Goal: Contribute content: Contribute content

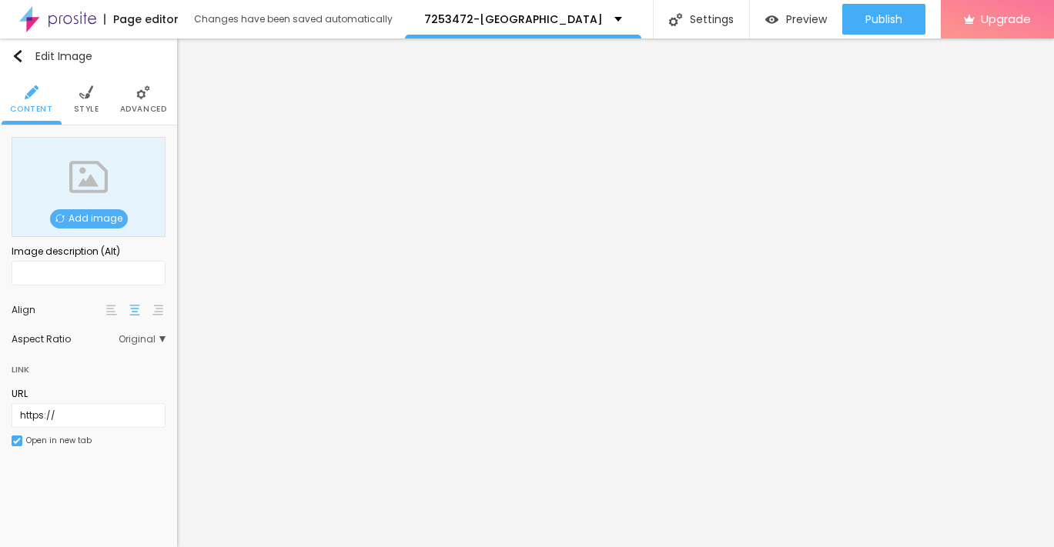
click at [106, 221] on span "Add image" at bounding box center [89, 218] width 78 height 19
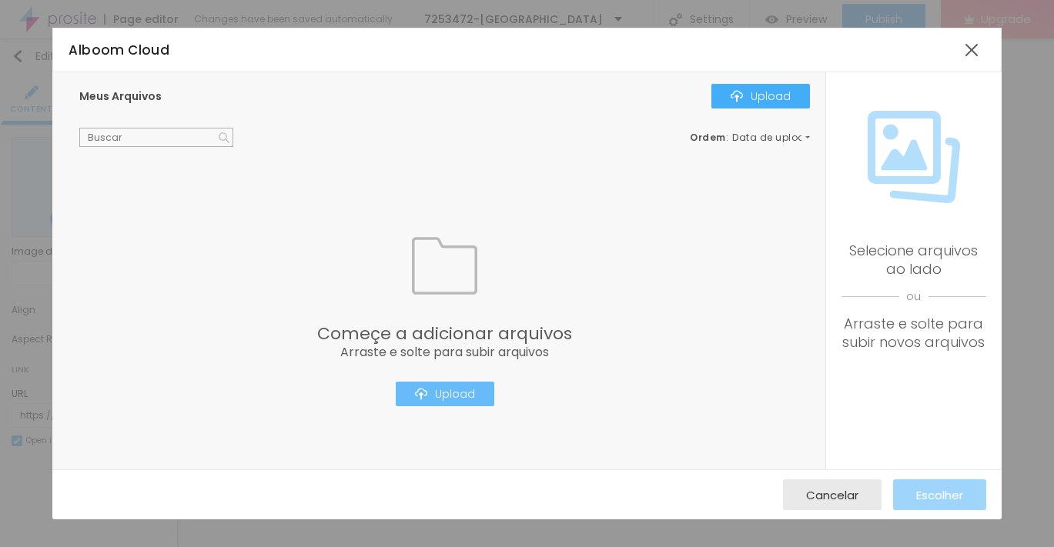
click at [430, 396] on div "Upload" at bounding box center [445, 394] width 60 height 12
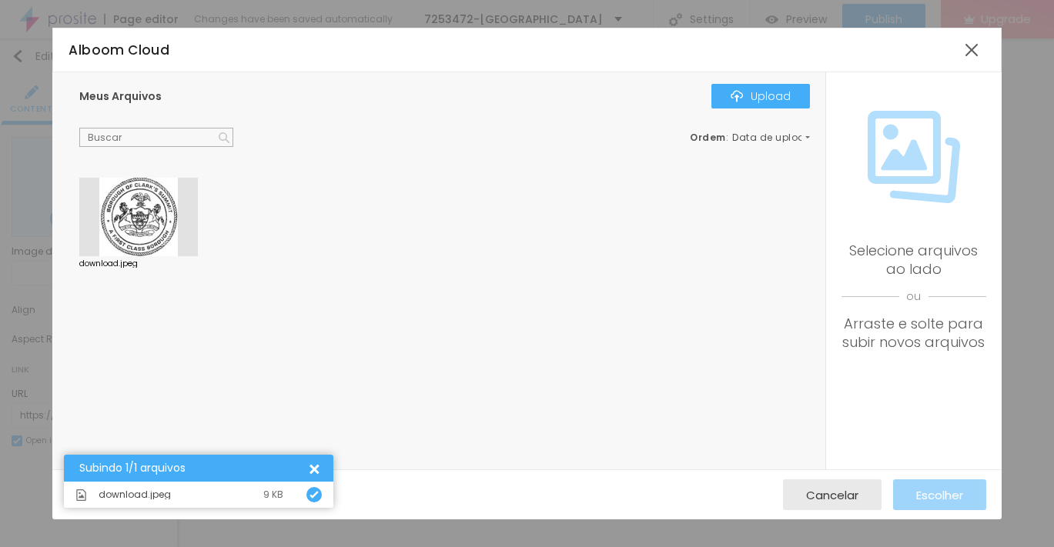
click at [129, 236] on div at bounding box center [138, 217] width 119 height 79
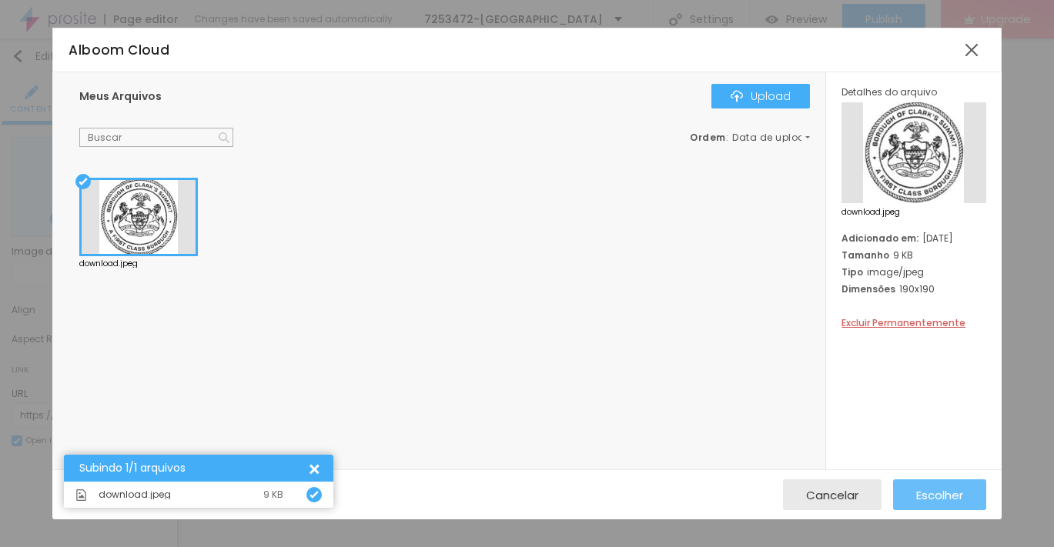
click at [935, 496] on span "Escolher" at bounding box center [939, 495] width 47 height 13
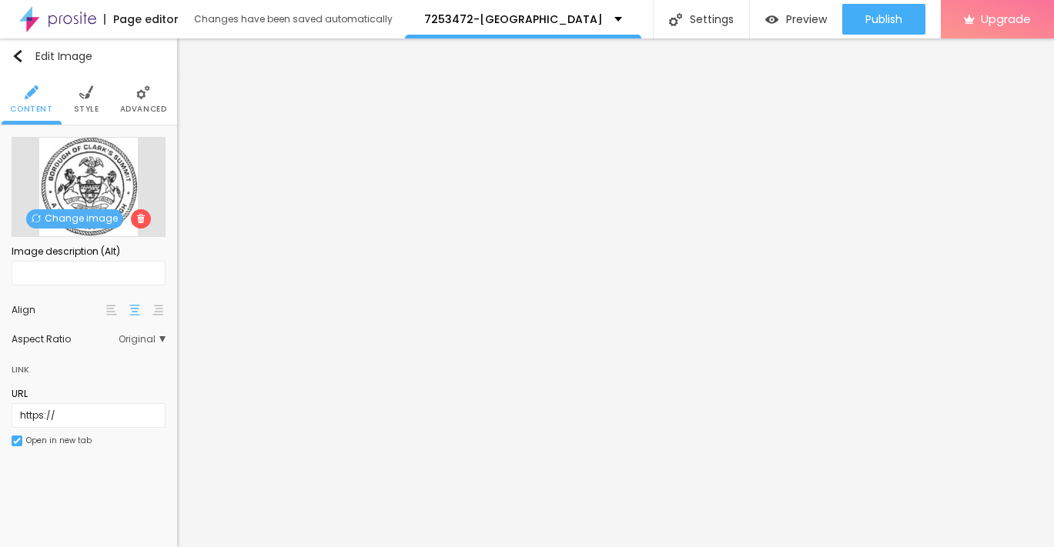
click at [85, 95] on img at bounding box center [86, 92] width 14 height 14
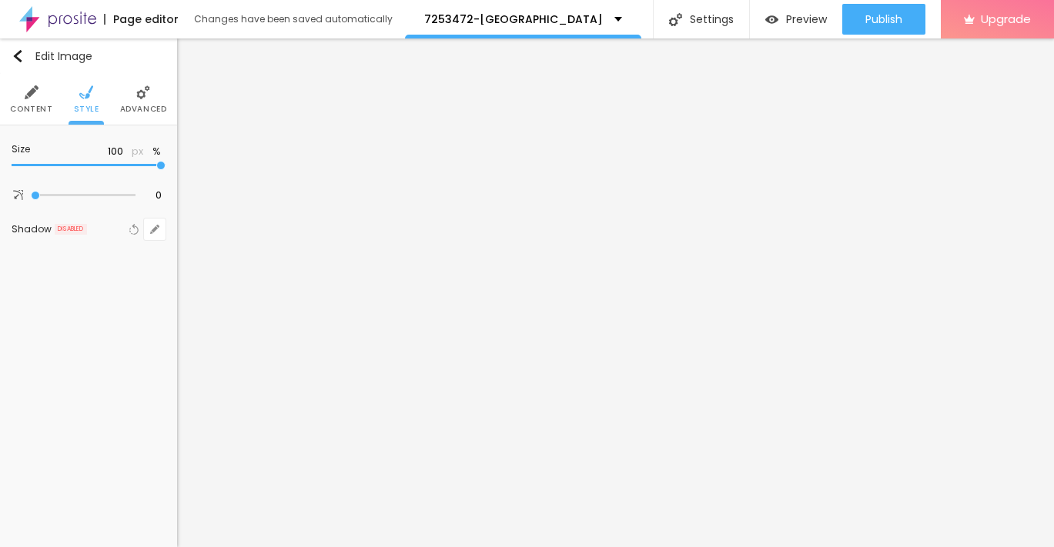
type input "90"
type input "85"
type input "80"
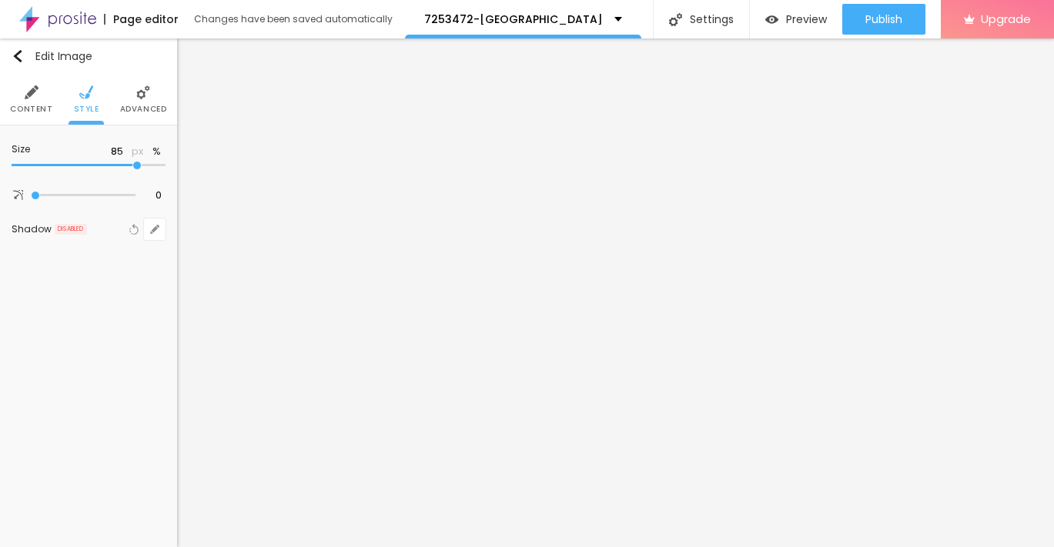
type input "80"
type input "75"
type input "70"
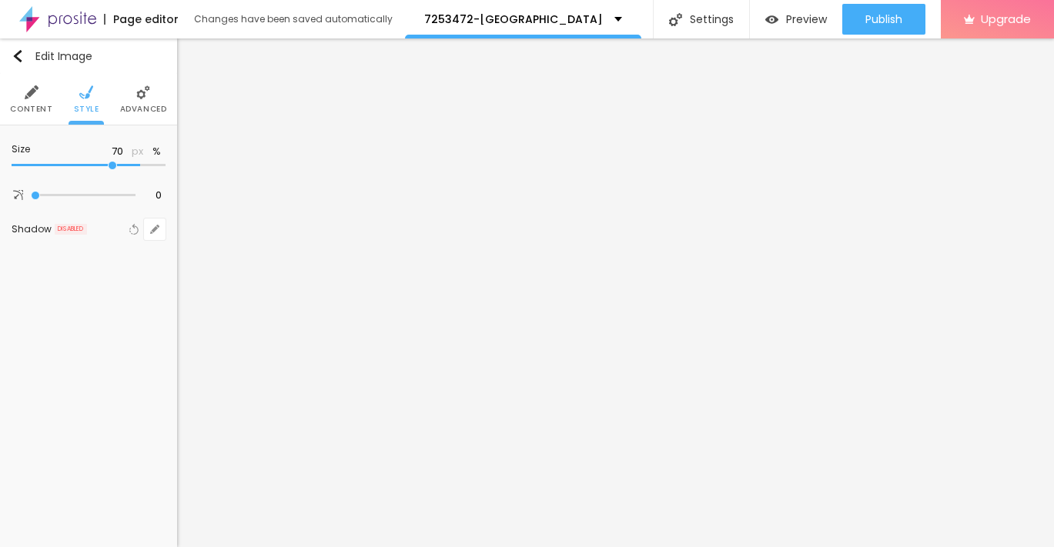
type input "65"
type input "60"
type input "55"
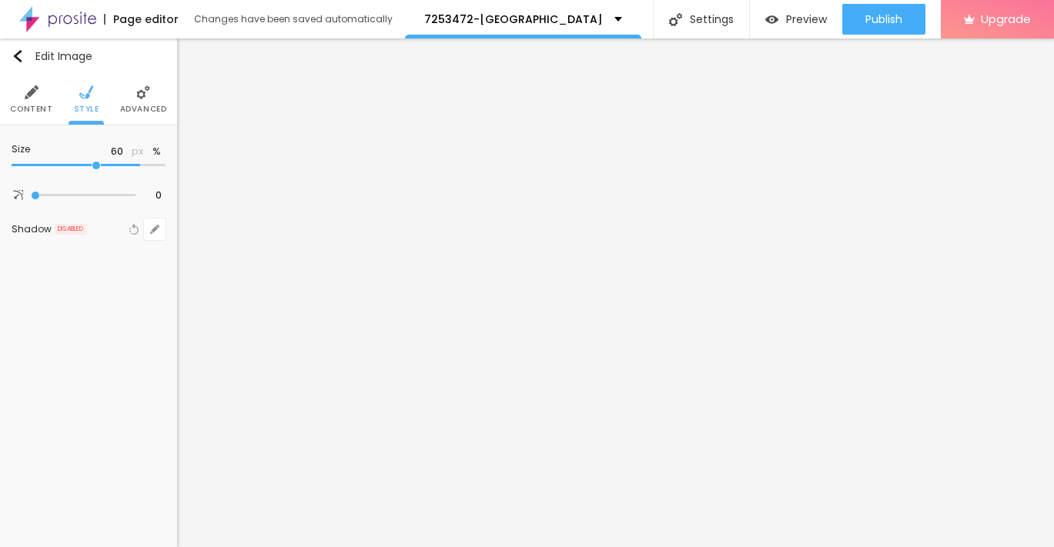
type input "55"
type input "50"
type input "45"
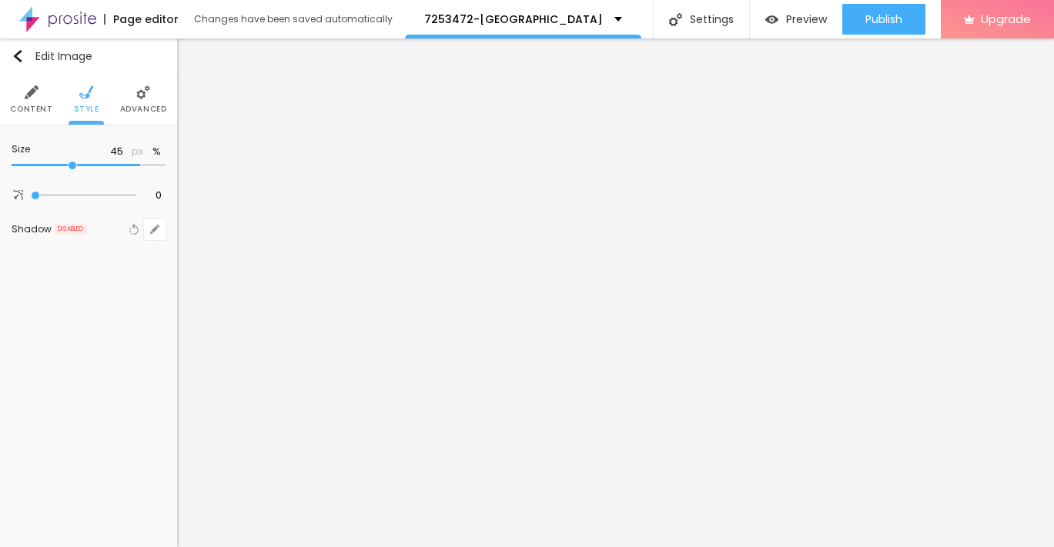
type input "40"
type input "35"
type input "30"
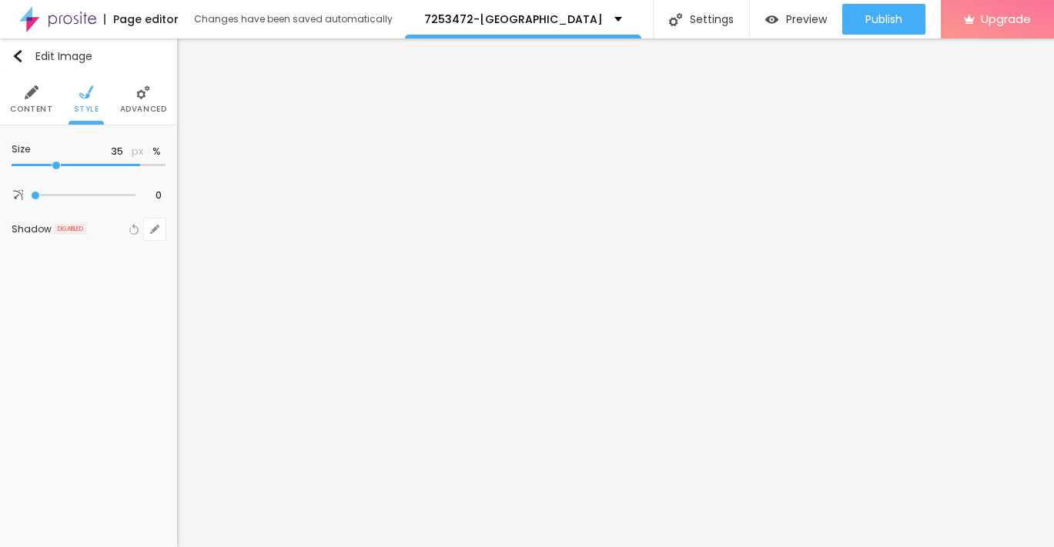
type input "30"
type input "25"
type input "20"
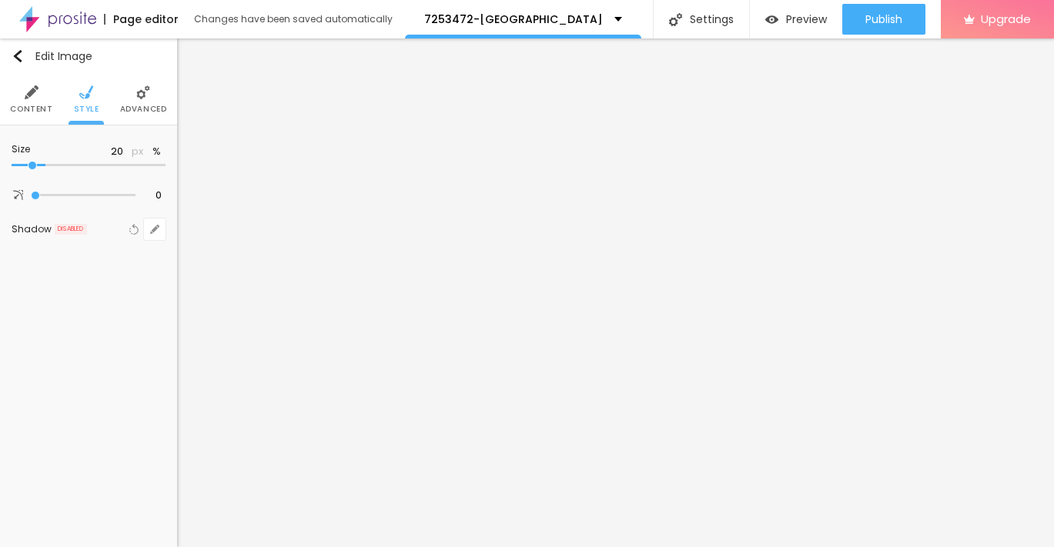
type input "15"
type input "10"
drag, startPoint x: 164, startPoint y: 163, endPoint x: -7, endPoint y: 161, distance: 170.9
type input "10"
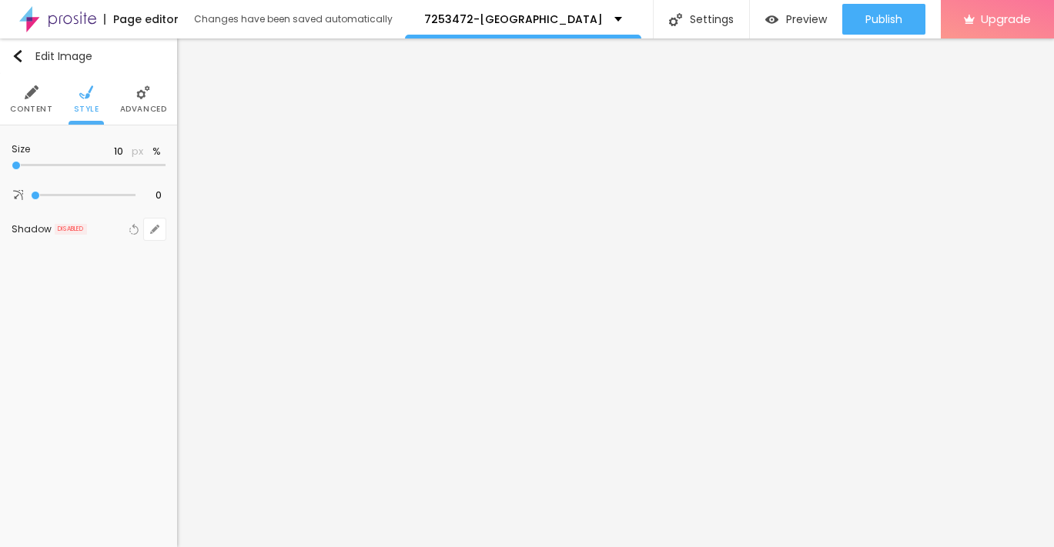
click at [12, 162] on input "range" at bounding box center [89, 166] width 154 height 8
click at [16, 57] on img "button" at bounding box center [18, 56] width 12 height 12
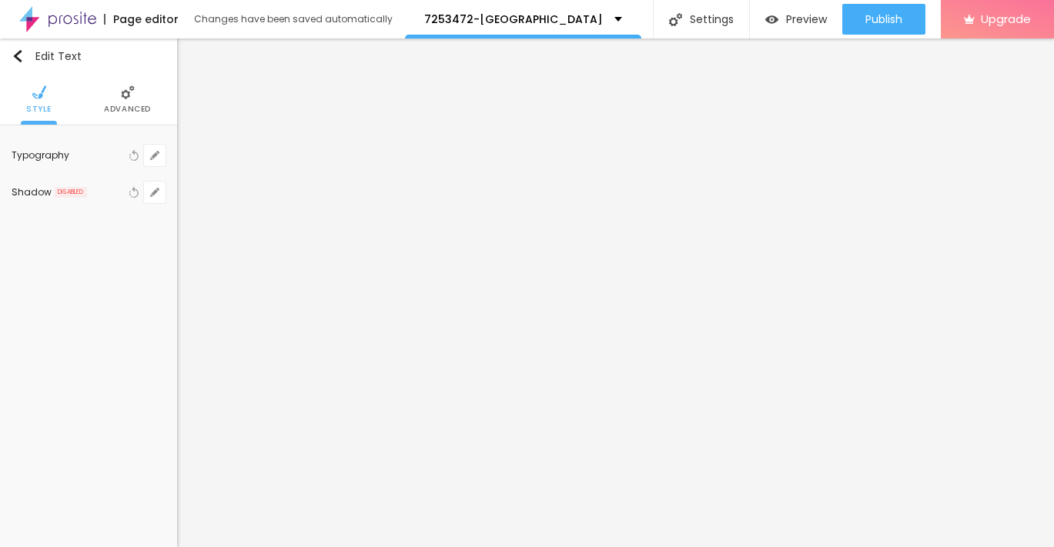
click at [126, 99] on li "Advanced" at bounding box center [127, 99] width 47 height 51
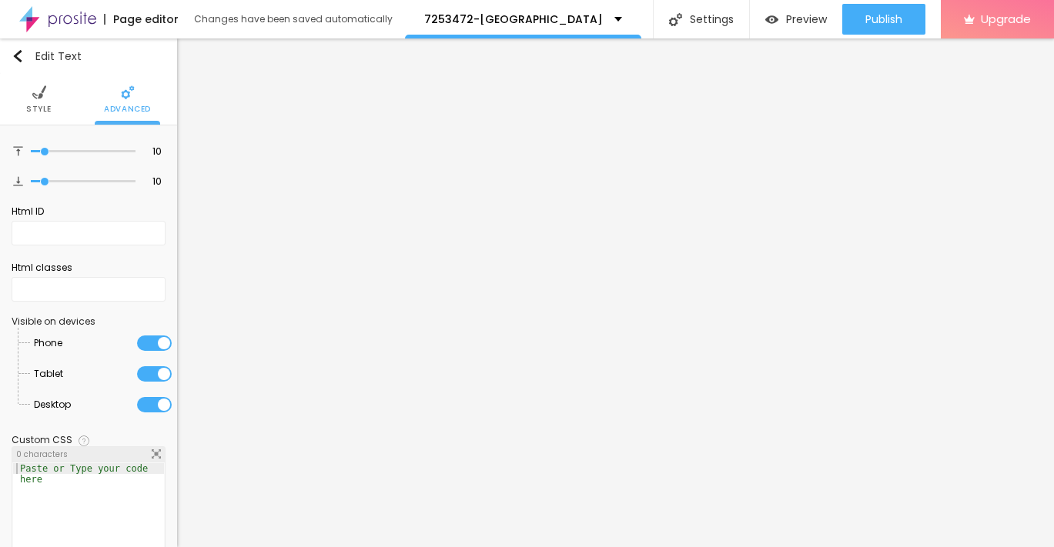
click at [36, 95] on img at bounding box center [39, 92] width 14 height 14
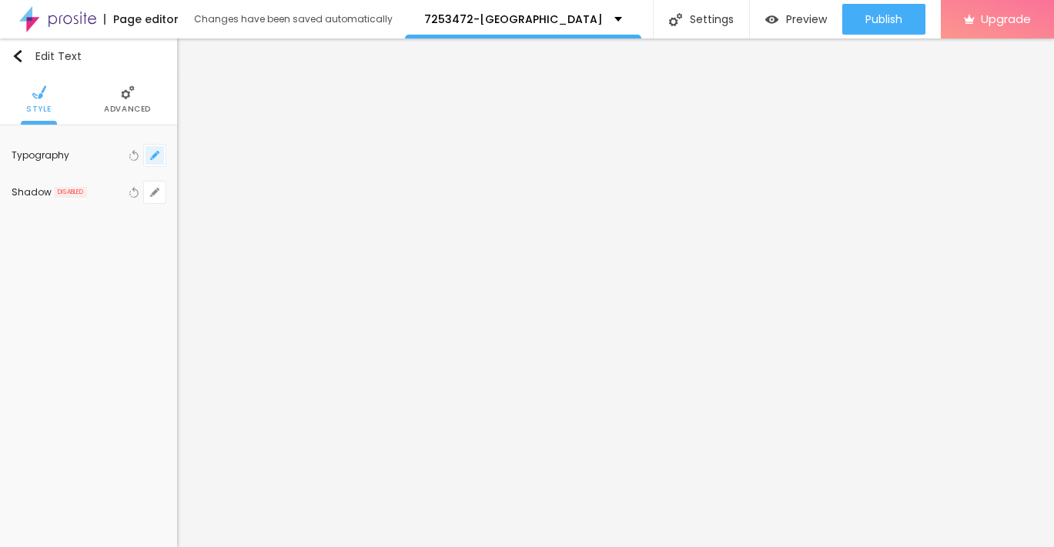
click at [157, 158] on icon "button" at bounding box center [154, 155] width 9 height 9
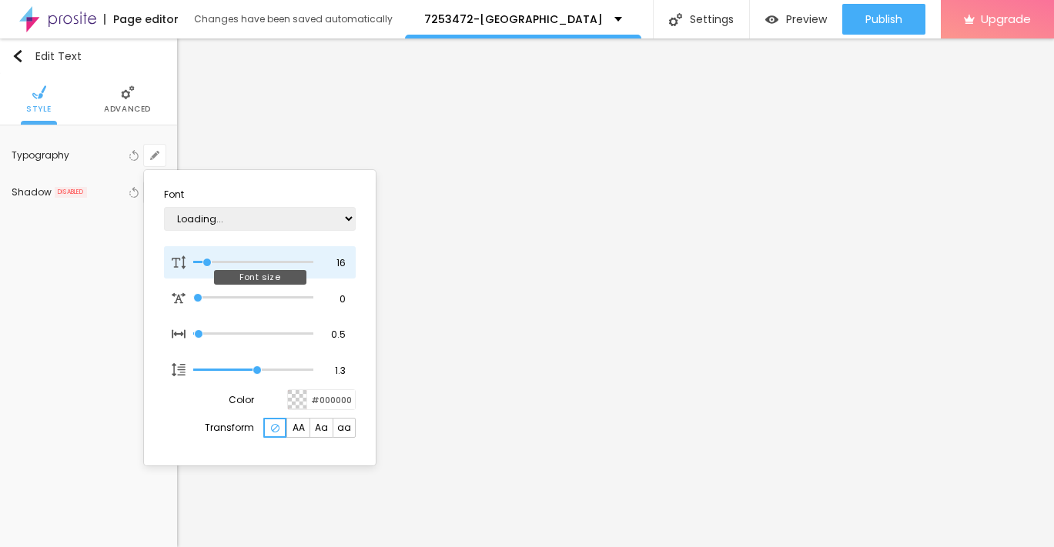
type input "1"
type input "14"
type input "1"
type input "17"
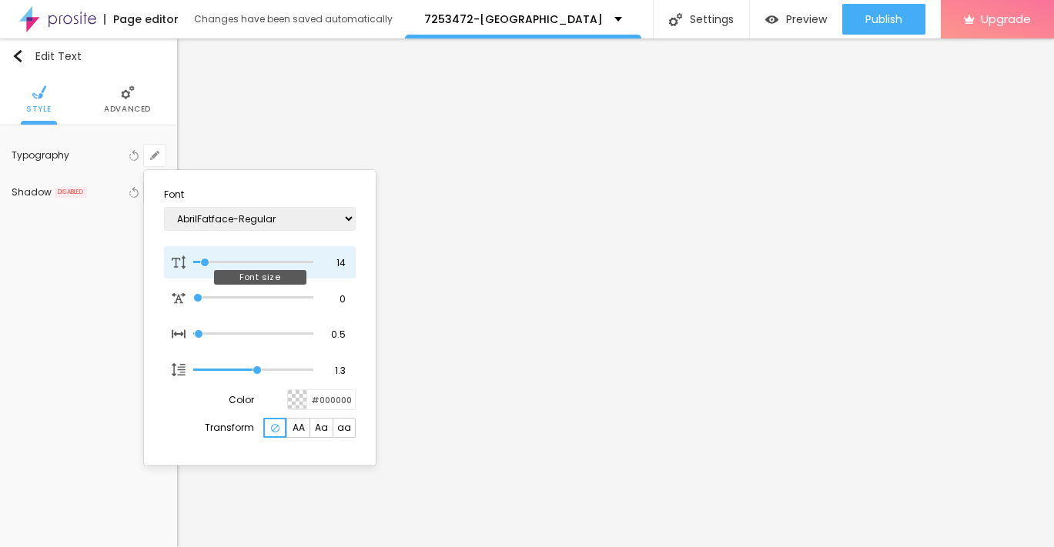
type input "17"
type input "1"
type input "20"
type input "1"
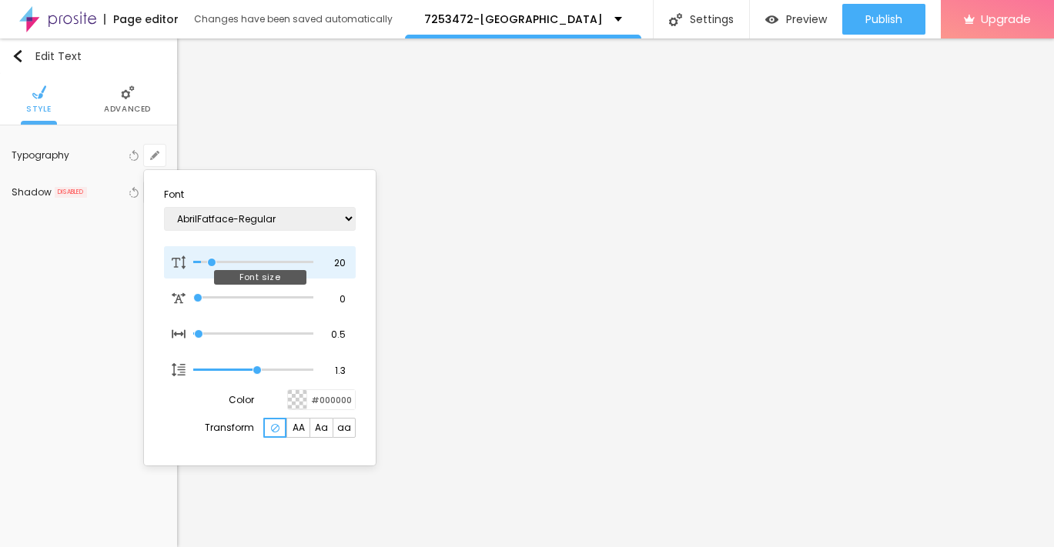
type input "22"
type input "1"
type input "23"
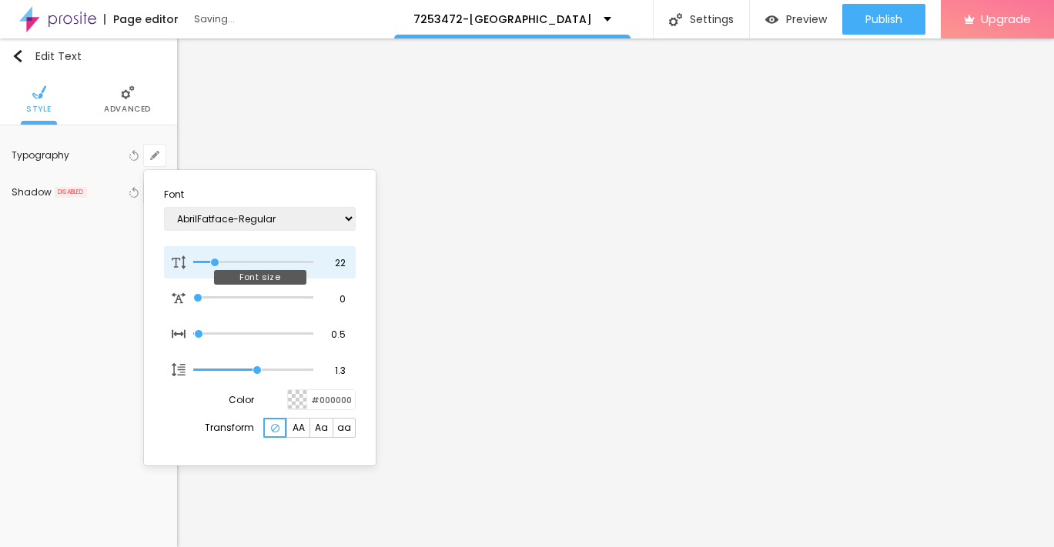
type input "1"
type input "24"
type input "1"
type input "25"
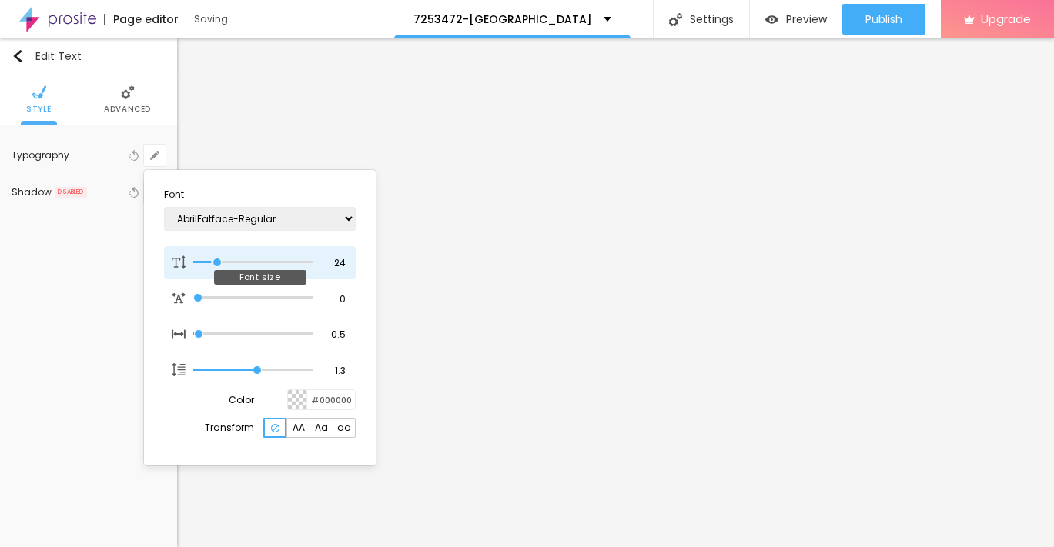
type input "25"
type input "1"
type input "26"
type input "1"
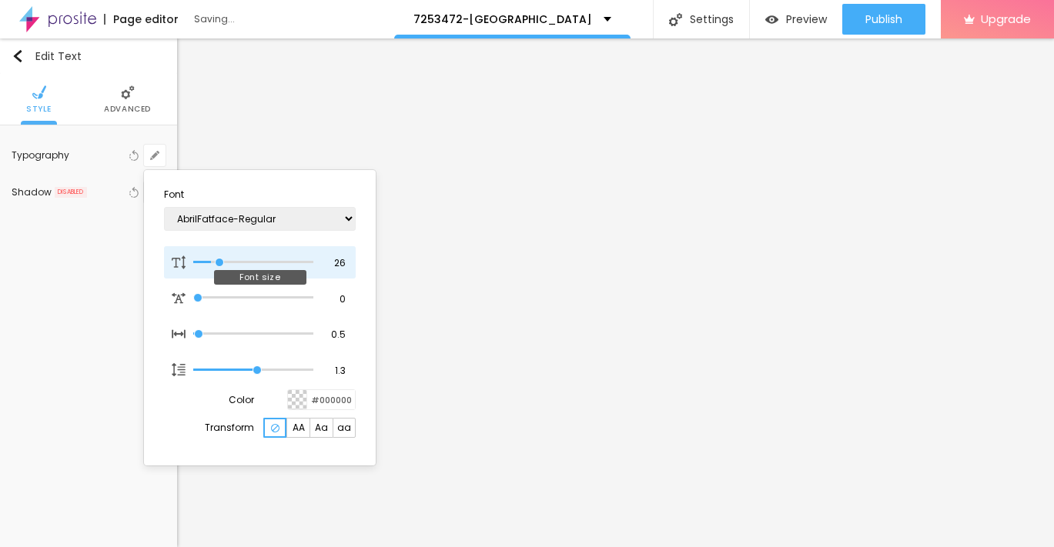
type input "27"
type input "1"
type input "28"
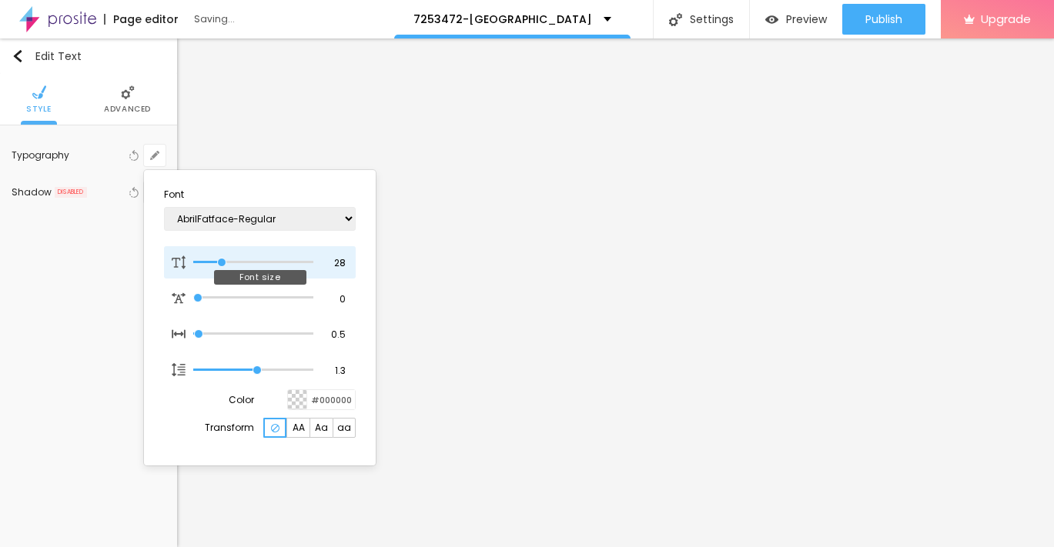
type input "1"
type input "27"
type input "1"
type input "25"
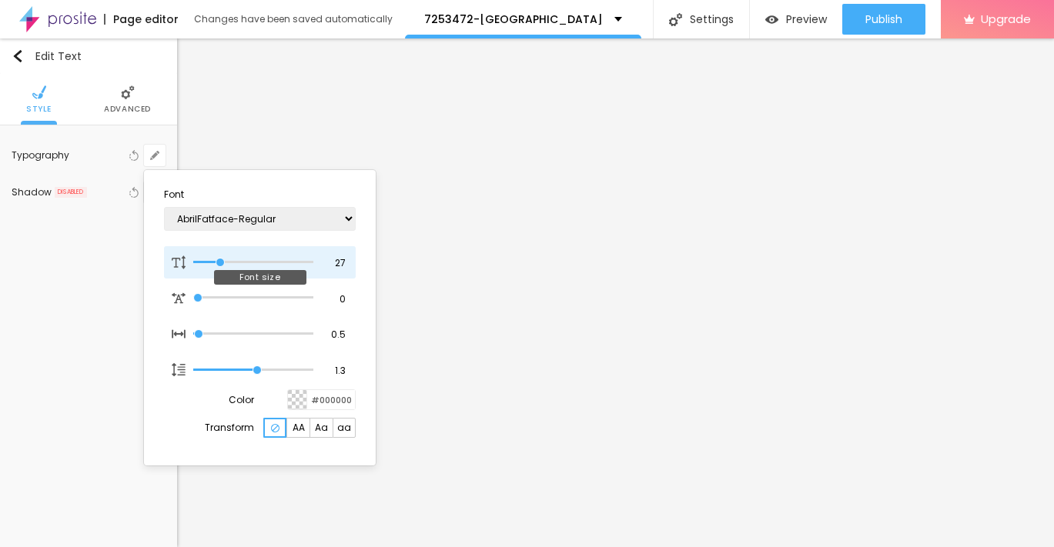
type input "25"
type input "1"
type input "24"
type input "1"
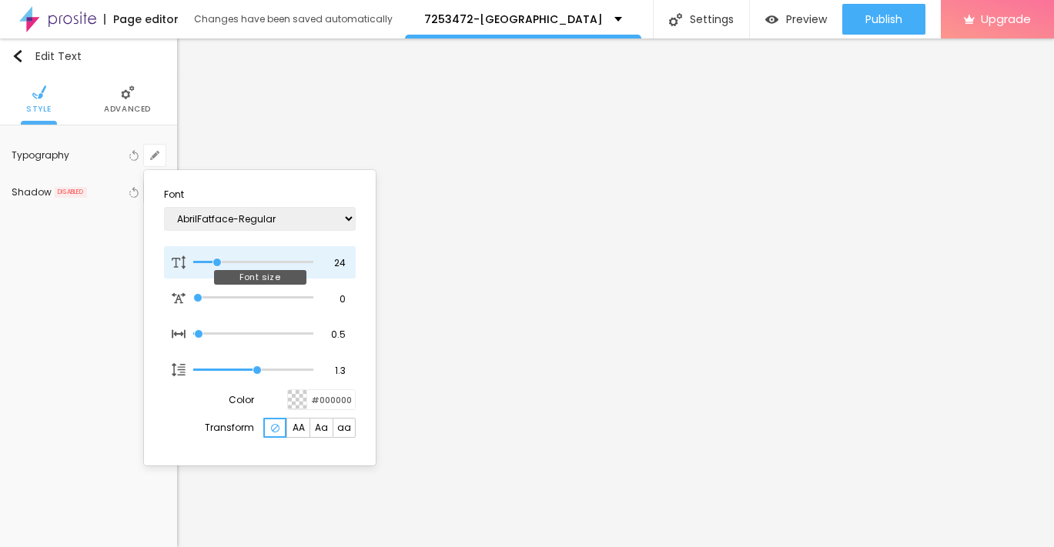
type input "22"
type input "1"
type input "21"
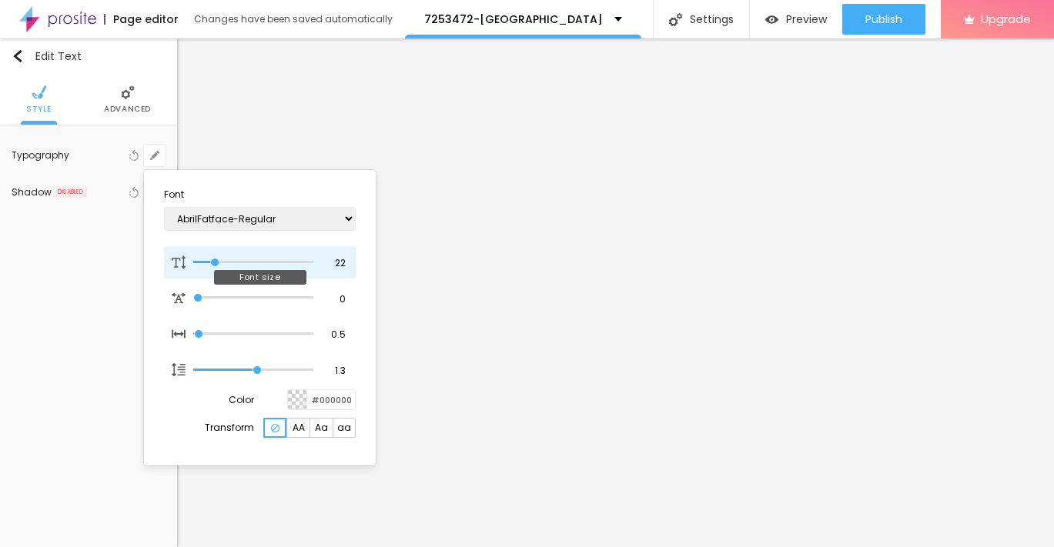
type input "1"
type input "22"
type input "1"
type input "23"
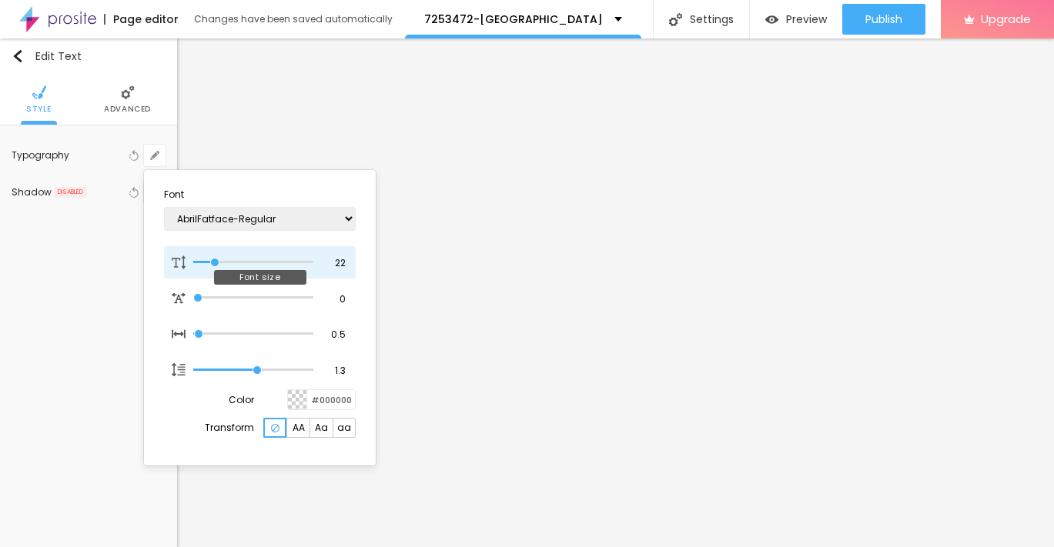
type input "23"
type input "1"
type input "24"
type input "1"
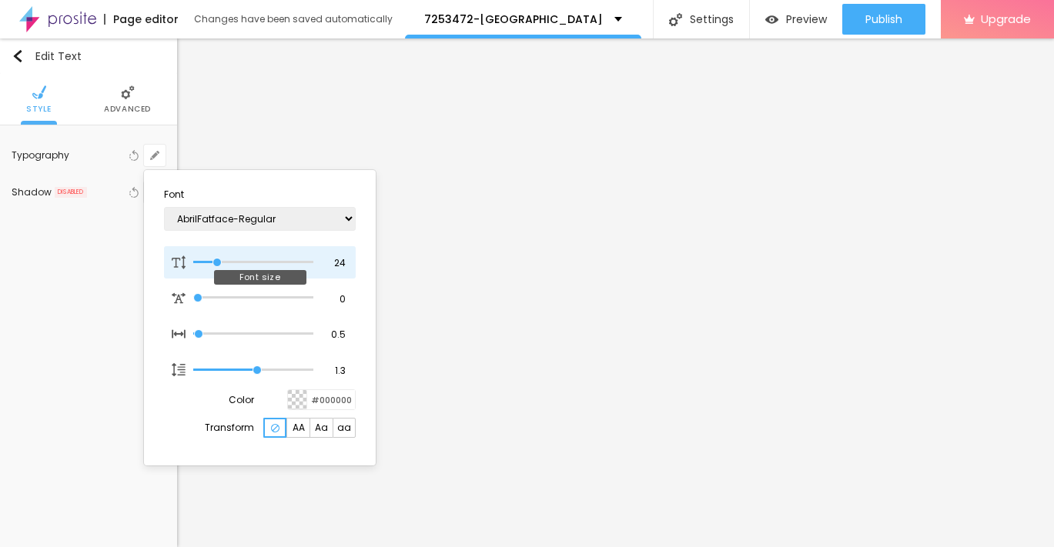
type input "25"
type input "1"
type input "26"
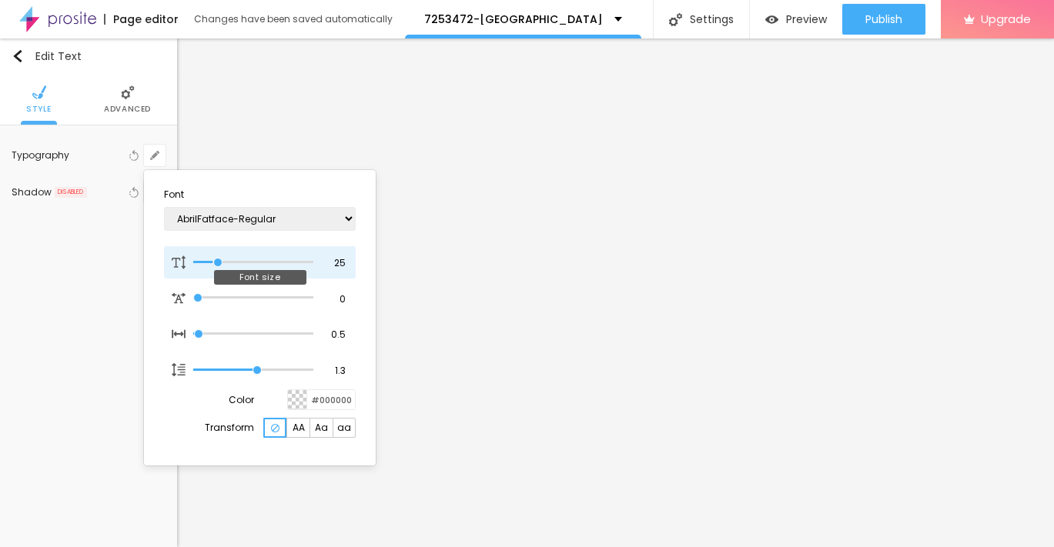
type input "1"
type input "25"
type input "1"
drag, startPoint x: 206, startPoint y: 262, endPoint x: 219, endPoint y: 263, distance: 13.2
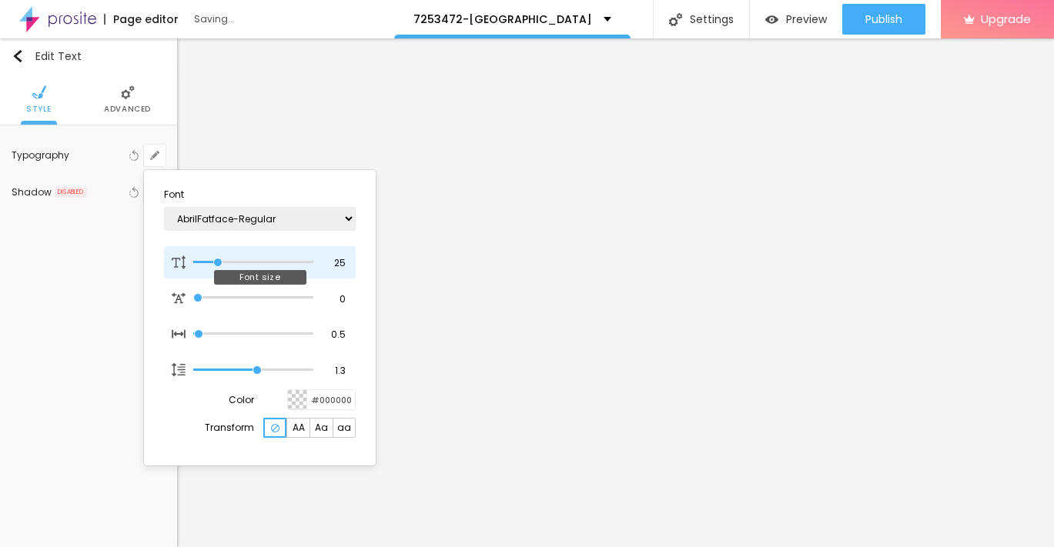
type input "25"
click at [219, 263] on input "range" at bounding box center [253, 263] width 120 height 8
type input "1"
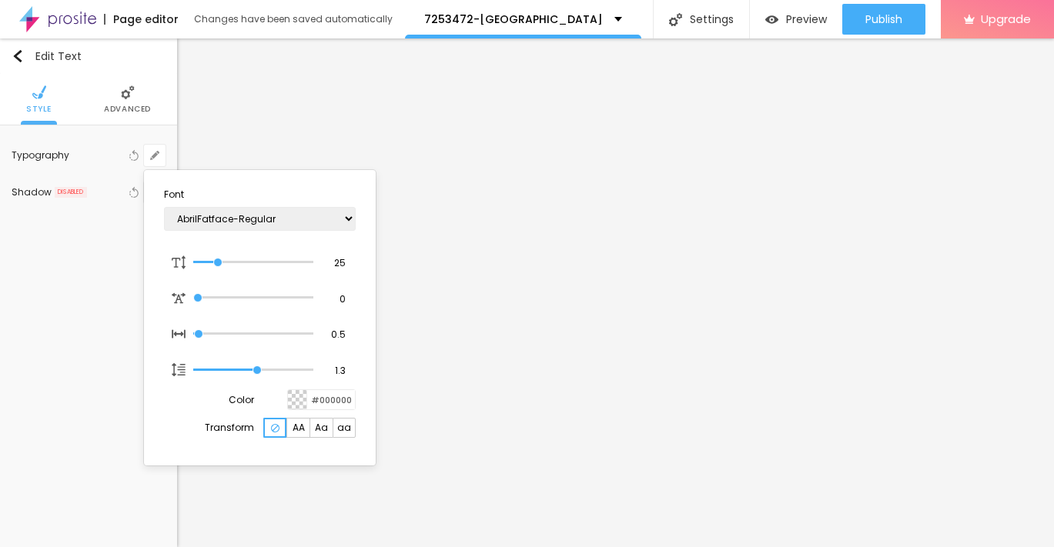
click at [15, 55] on div at bounding box center [527, 273] width 1054 height 547
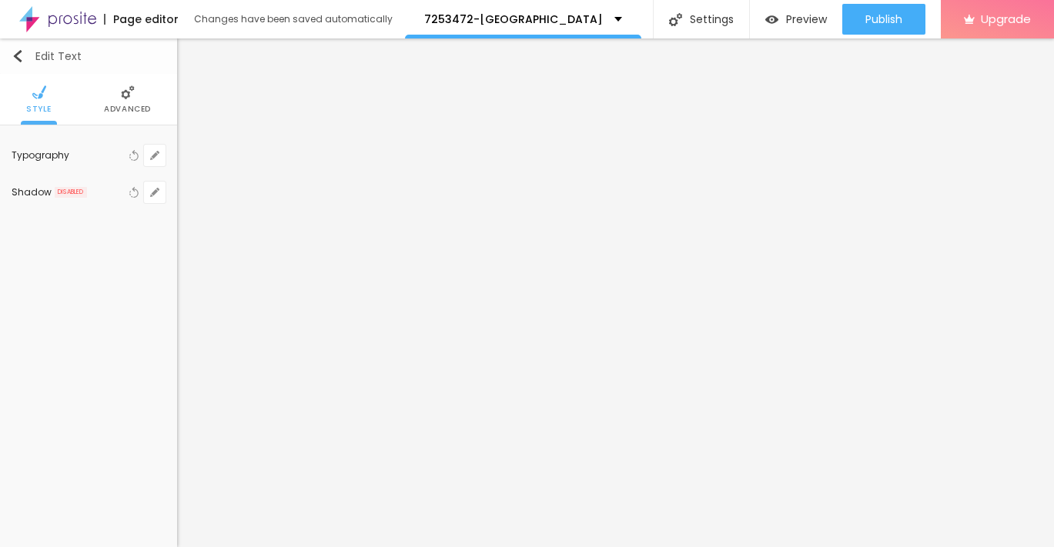
click at [17, 54] on img "button" at bounding box center [18, 56] width 12 height 12
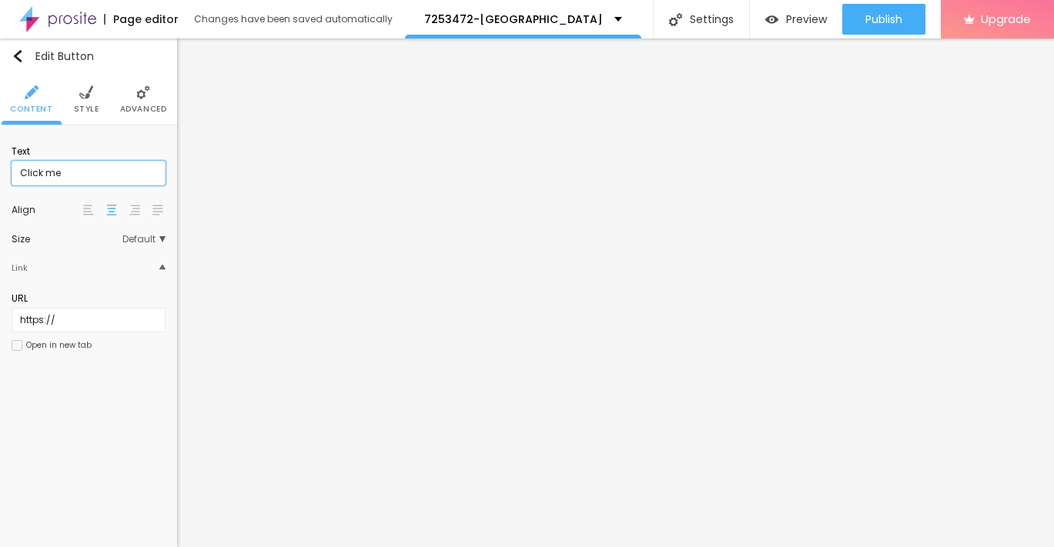
click at [75, 170] on input "Click me" at bounding box center [89, 173] width 154 height 25
paste input "→ VIEW DOCUMENT HERE"
type input "→ VIEW DOCUMENT HERE"
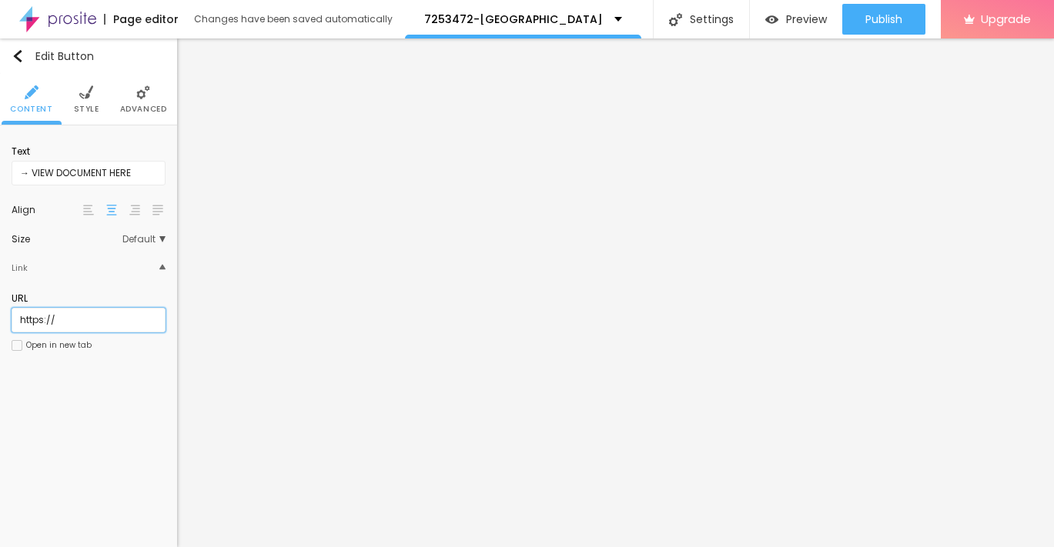
click at [102, 313] on input "https://" at bounding box center [89, 320] width 154 height 25
paste input "[URL][DOMAIN_NAME]"
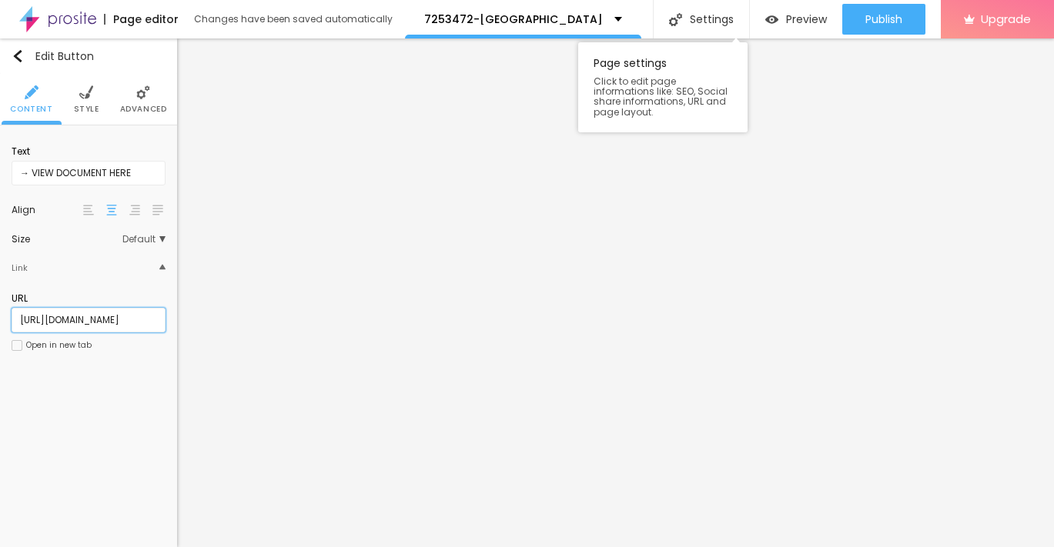
type input "[URL][DOMAIN_NAME]"
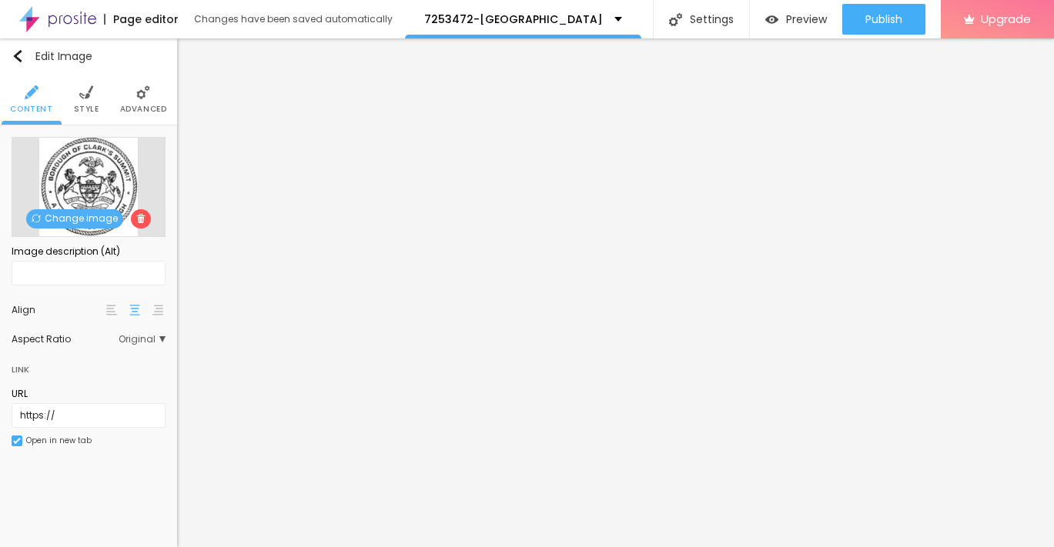
click at [137, 98] on img at bounding box center [143, 92] width 14 height 14
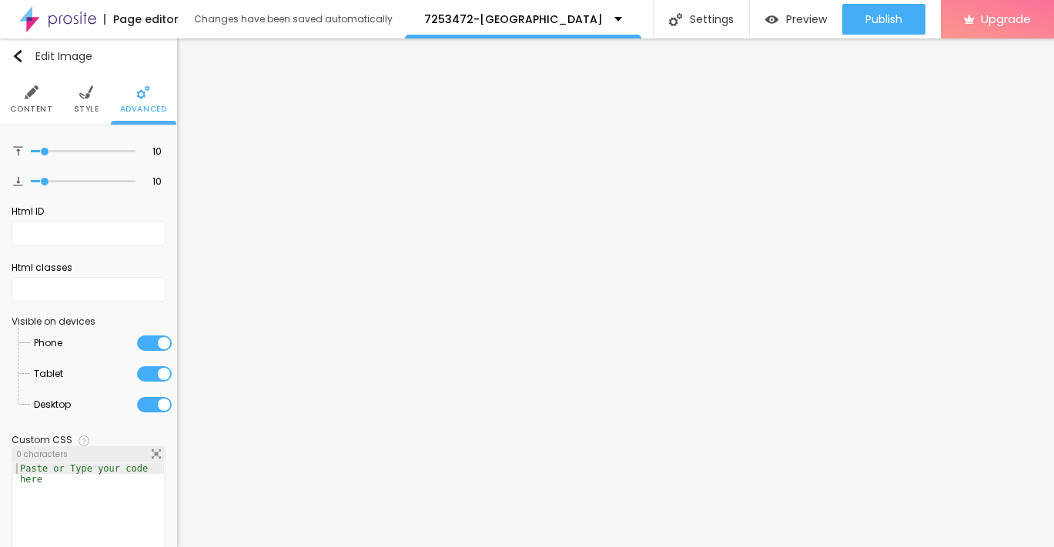
click at [90, 95] on img at bounding box center [86, 92] width 14 height 14
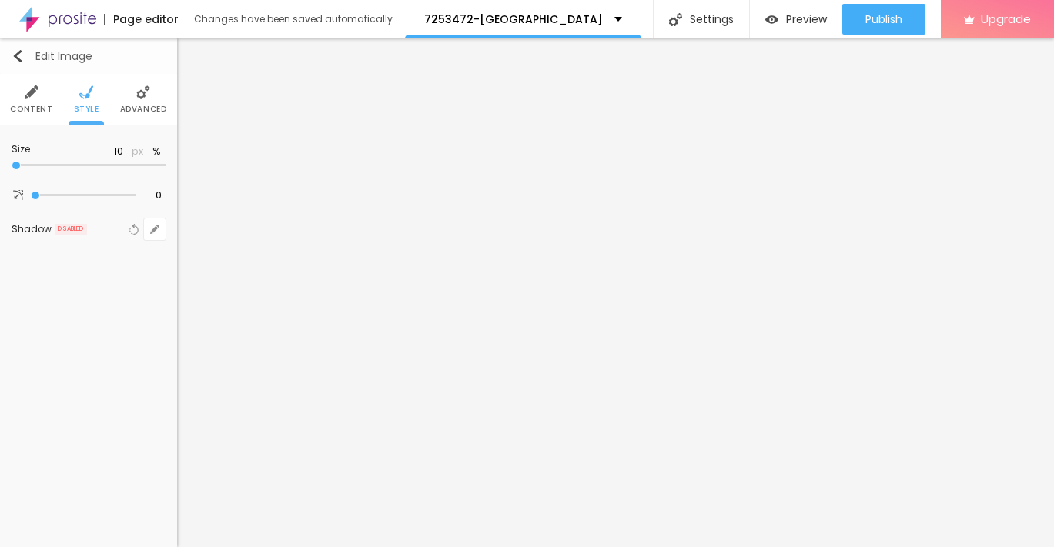
click at [15, 52] on img "button" at bounding box center [18, 56] width 12 height 12
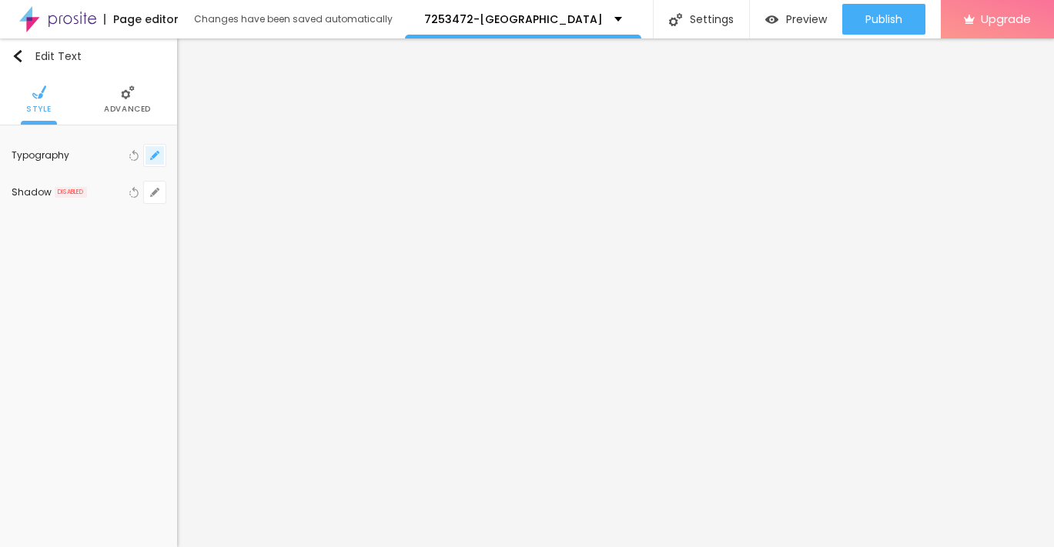
click at [156, 160] on button "button" at bounding box center [155, 156] width 22 height 22
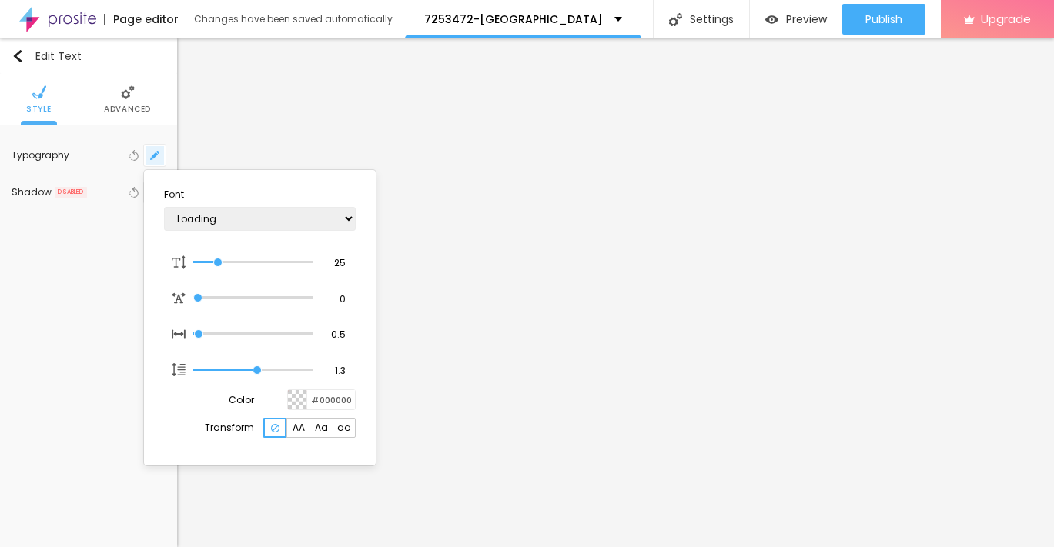
type input "1"
click at [18, 55] on div at bounding box center [527, 273] width 1054 height 547
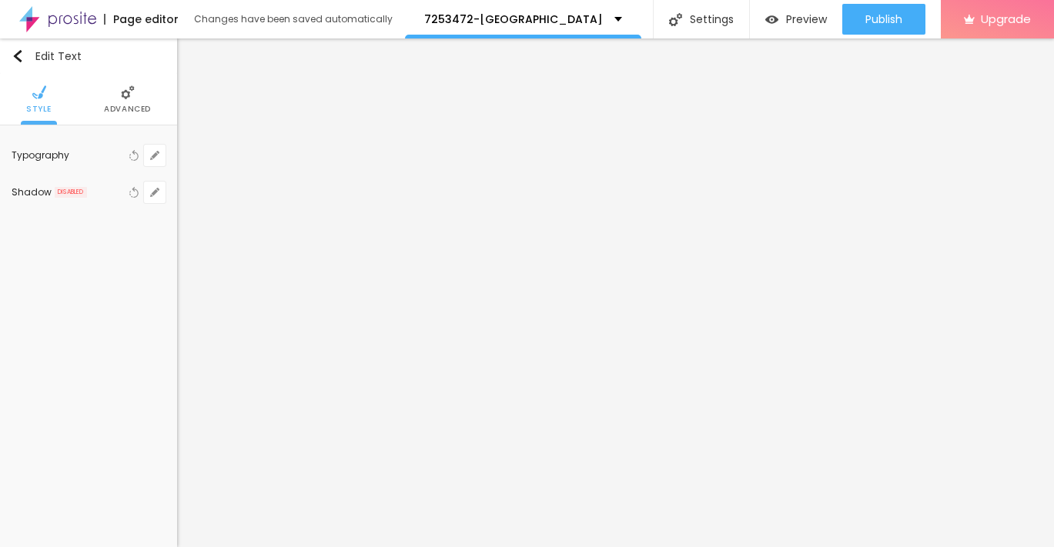
click at [18, 55] on img "button" at bounding box center [18, 56] width 12 height 12
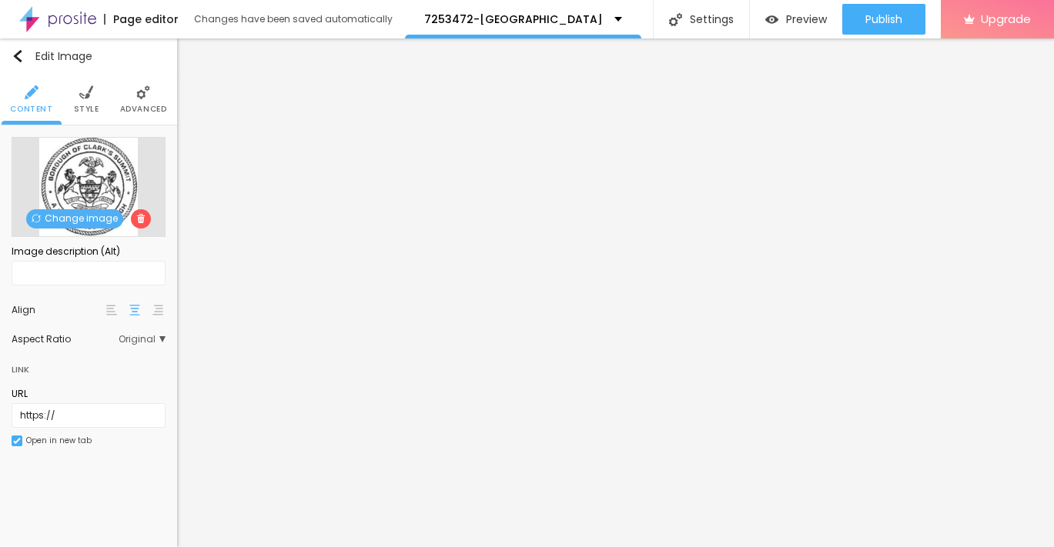
click at [81, 101] on li "Style" at bounding box center [86, 99] width 25 height 51
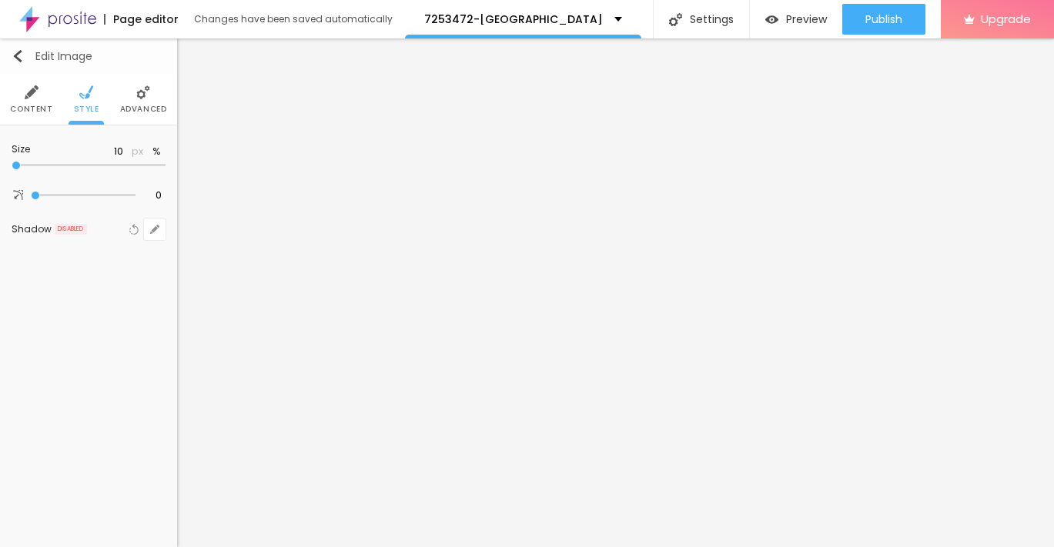
click at [19, 58] on img "button" at bounding box center [18, 56] width 12 height 12
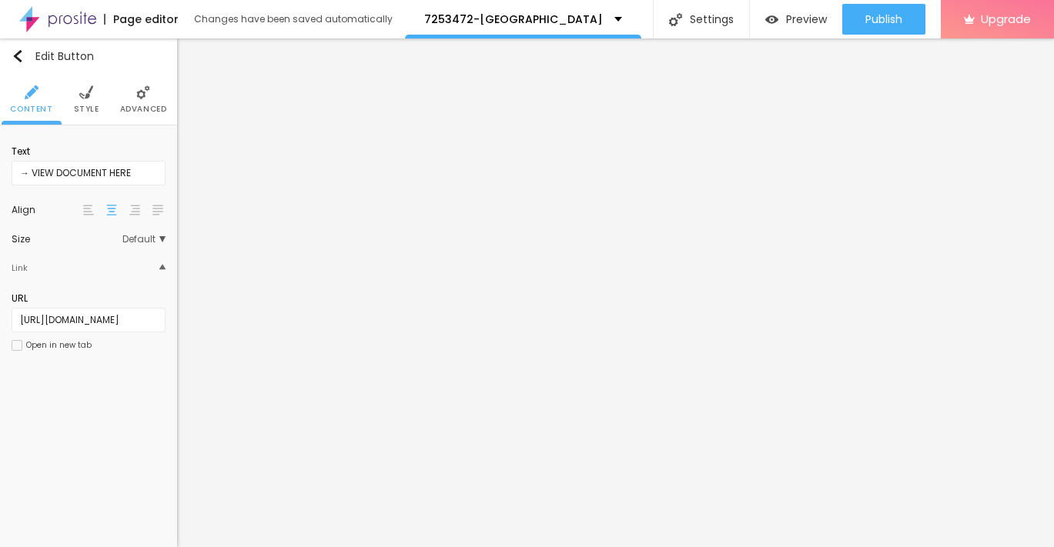
click at [141, 110] on span "Advanced" at bounding box center [143, 109] width 47 height 8
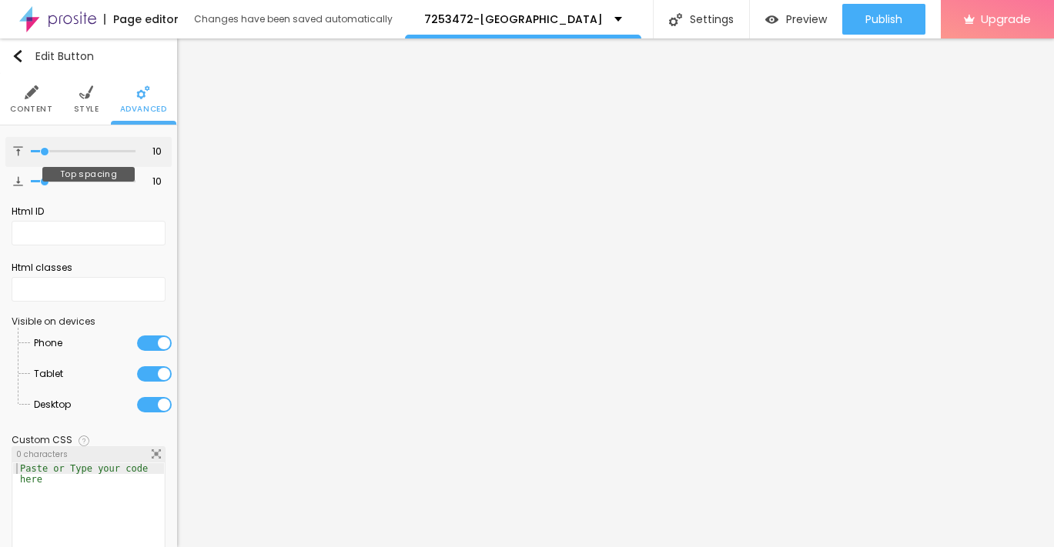
type input "10"
type input "11"
type input "12"
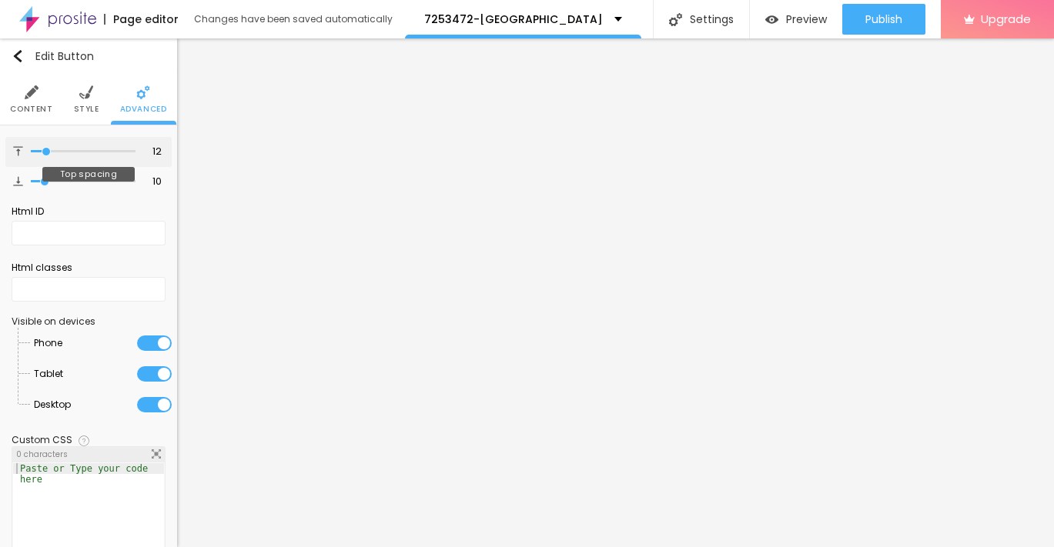
type input "13"
type input "14"
type input "15"
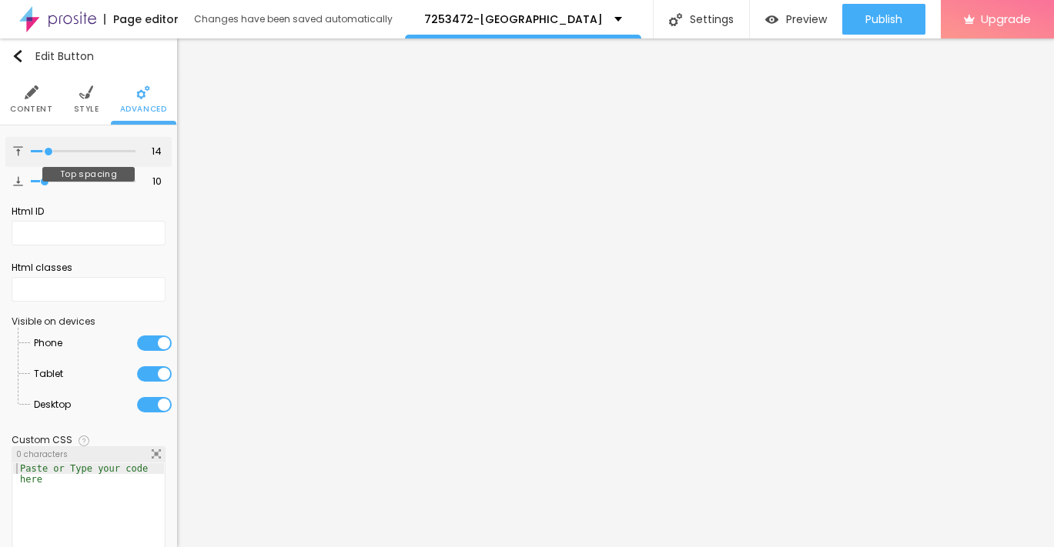
type input "15"
type input "16"
type input "18"
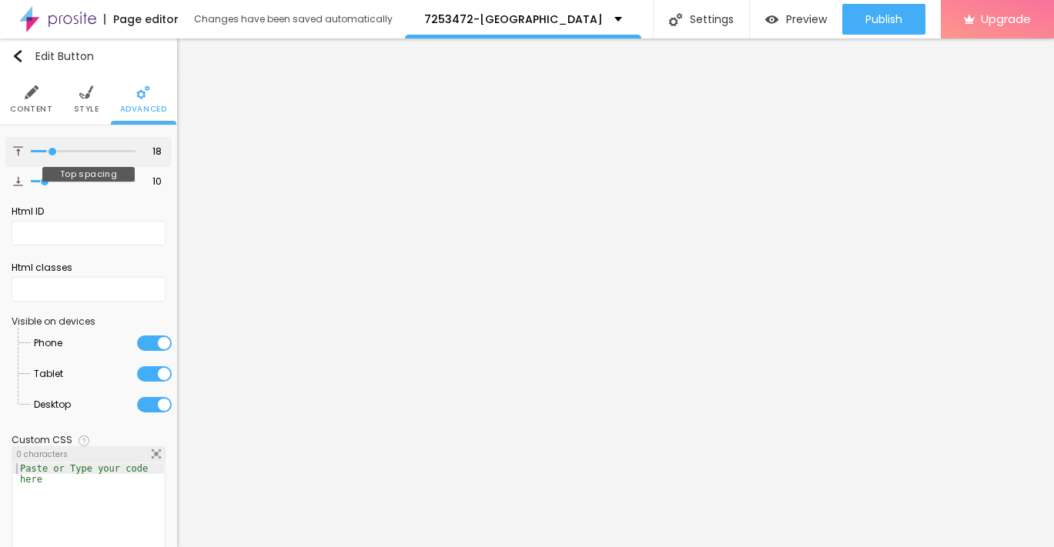
type input "19"
type input "20"
type input "21"
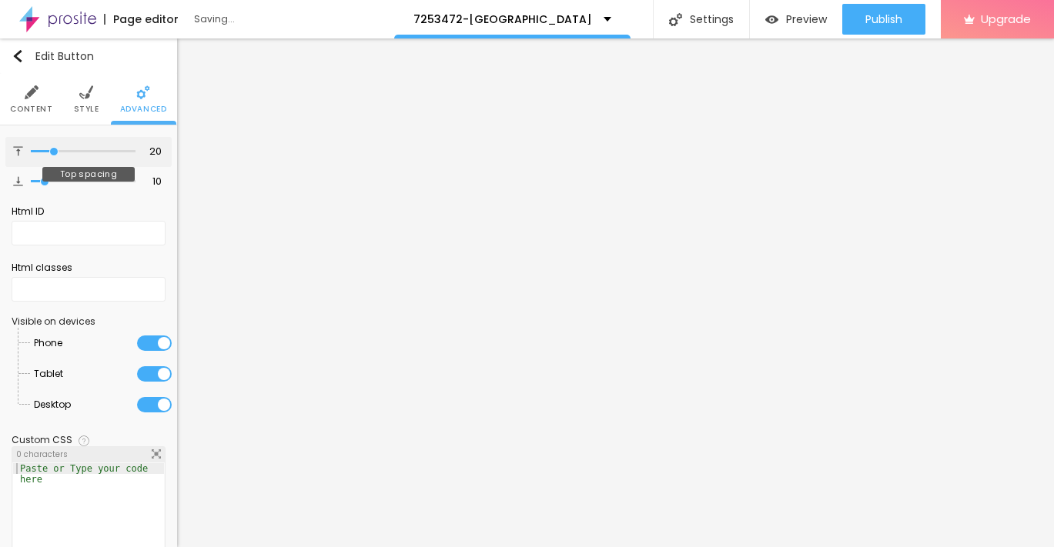
type input "21"
type input "23"
type input "24"
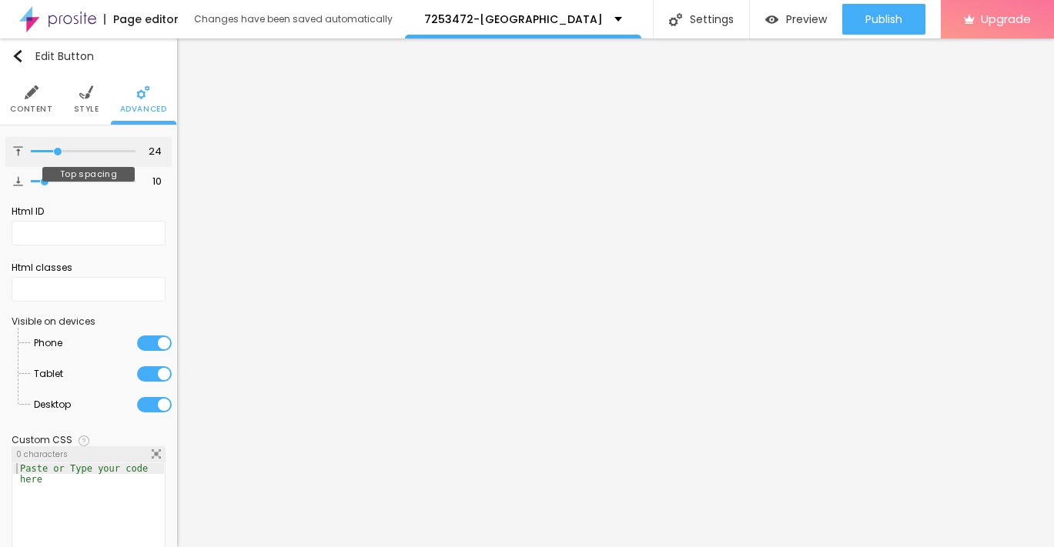
type input "23"
type input "22"
type input "21"
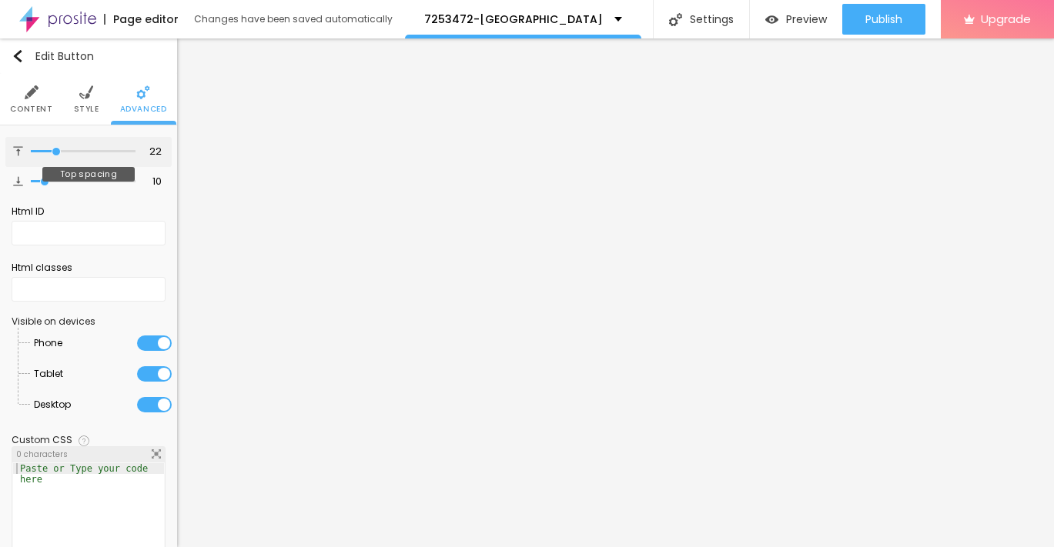
type input "21"
type input "20"
type input "21"
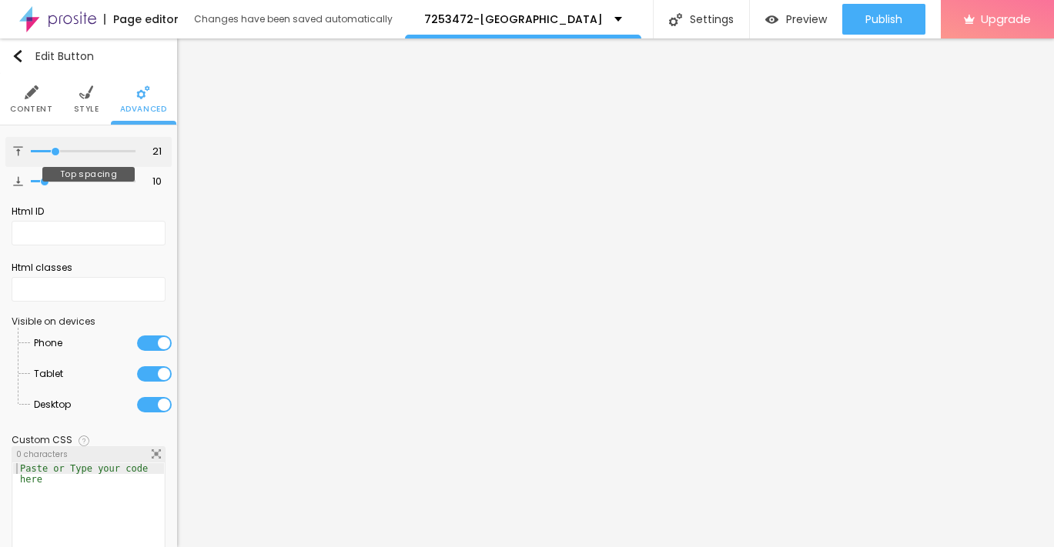
type input "22"
drag, startPoint x: 45, startPoint y: 151, endPoint x: 56, endPoint y: 155, distance: 12.2
type input "22"
click at [56, 155] on input "range" at bounding box center [83, 152] width 105 height 8
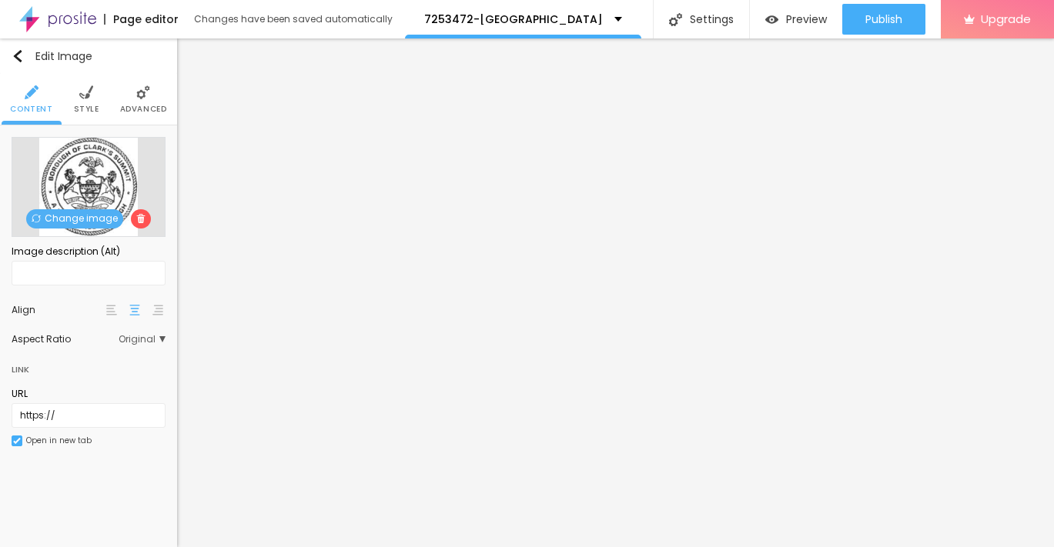
click at [79, 102] on li "Style" at bounding box center [86, 99] width 25 height 51
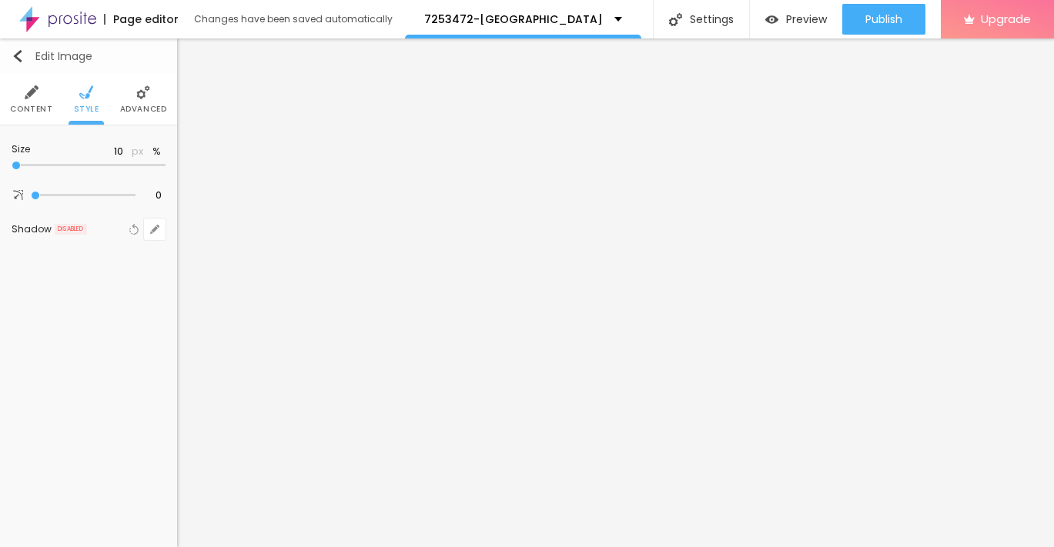
click at [15, 55] on img "button" at bounding box center [18, 56] width 12 height 12
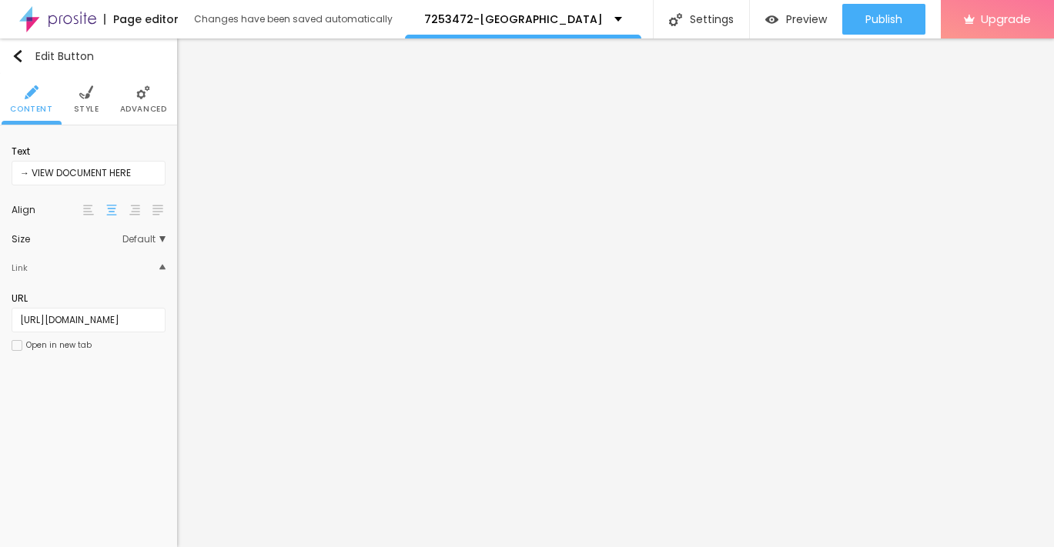
click at [154, 96] on li "Advanced" at bounding box center [143, 99] width 47 height 51
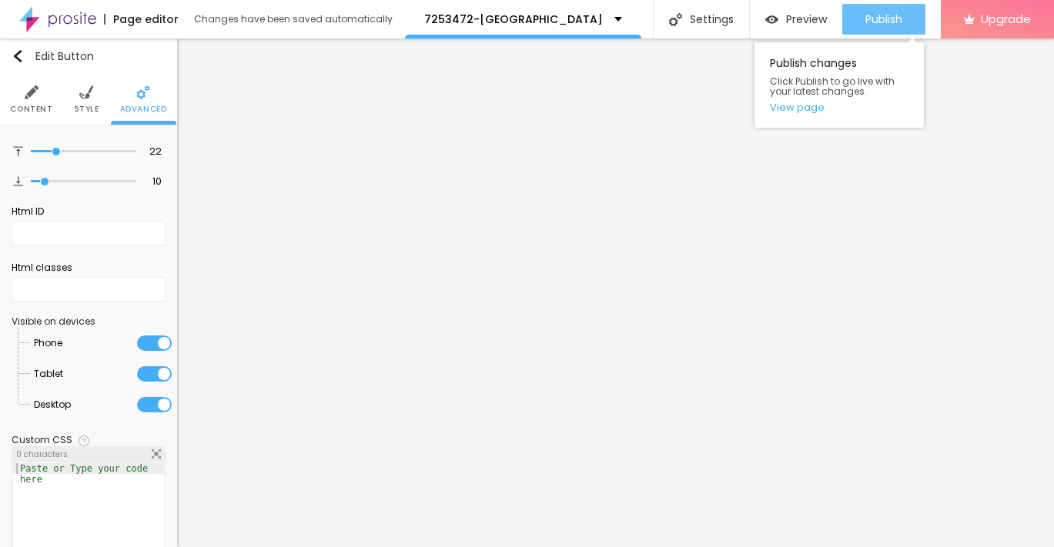
click at [871, 21] on span "Publish" at bounding box center [883, 19] width 37 height 12
